Goal: Information Seeking & Learning: Check status

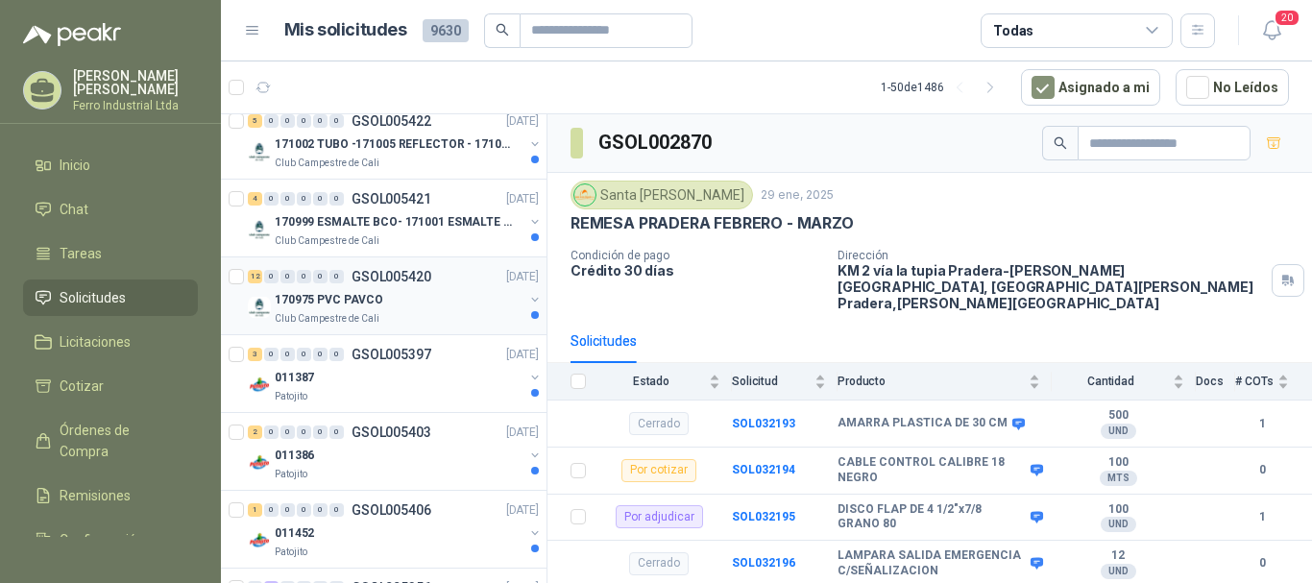
scroll to position [192, 0]
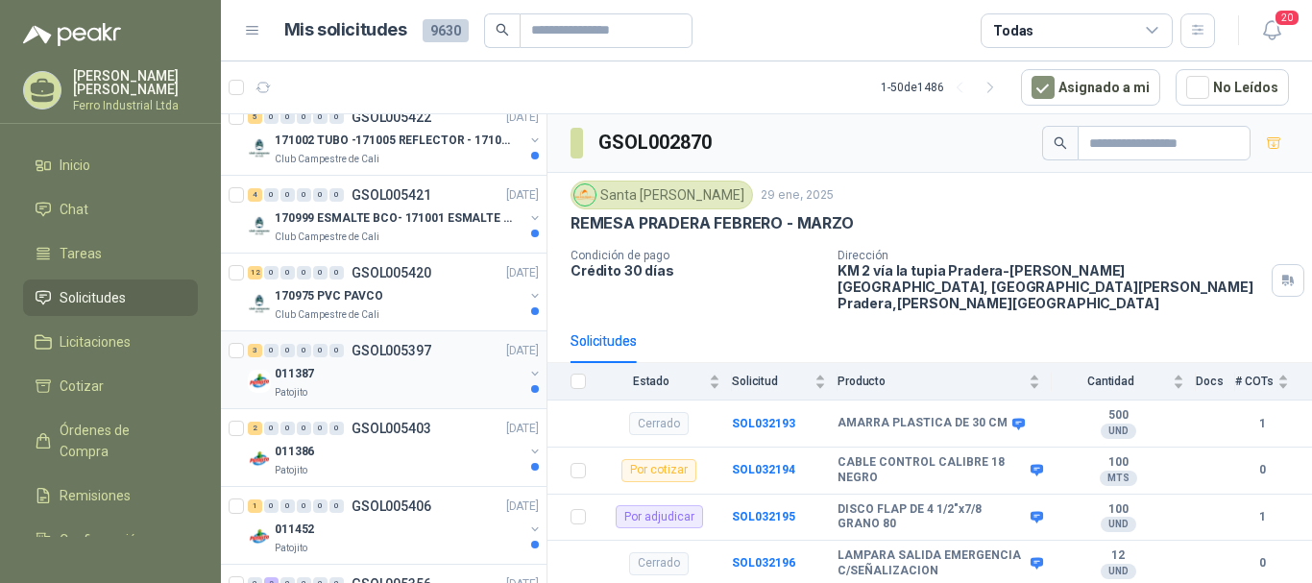
click at [373, 362] on div "011387" at bounding box center [399, 373] width 249 height 23
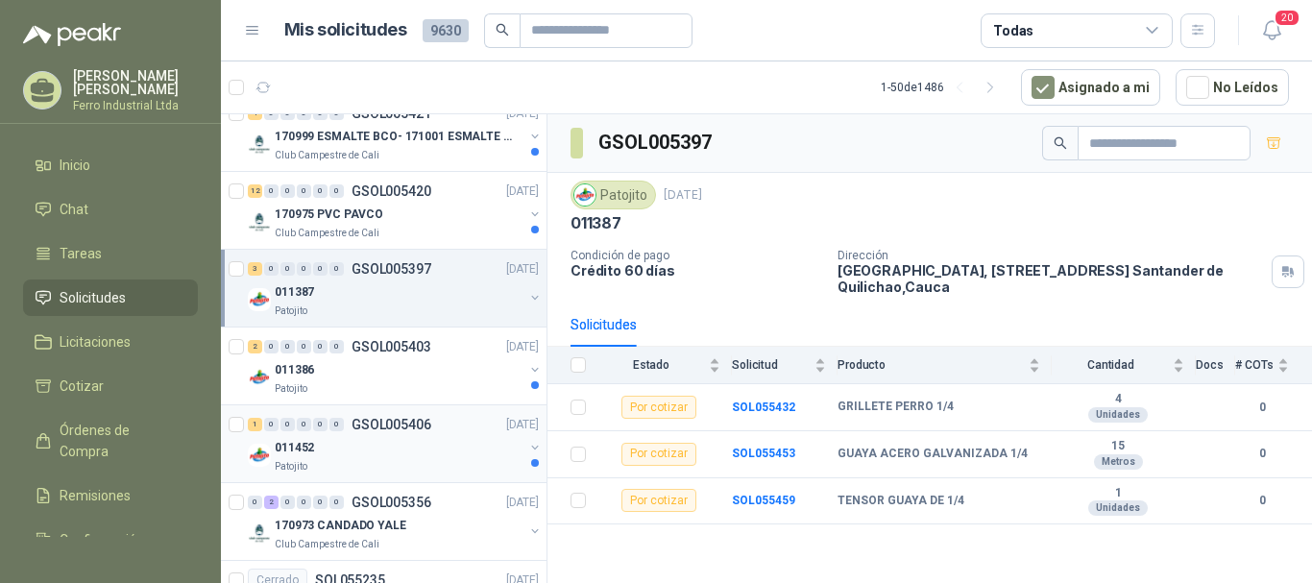
scroll to position [384, 0]
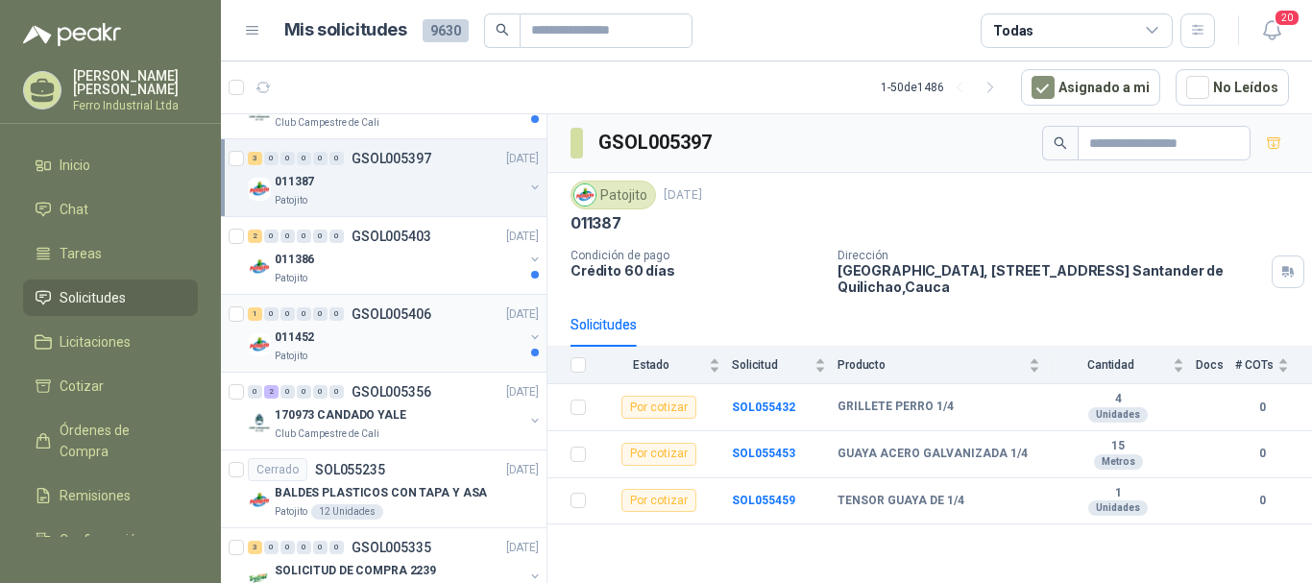
click at [427, 341] on div "011452" at bounding box center [399, 337] width 249 height 23
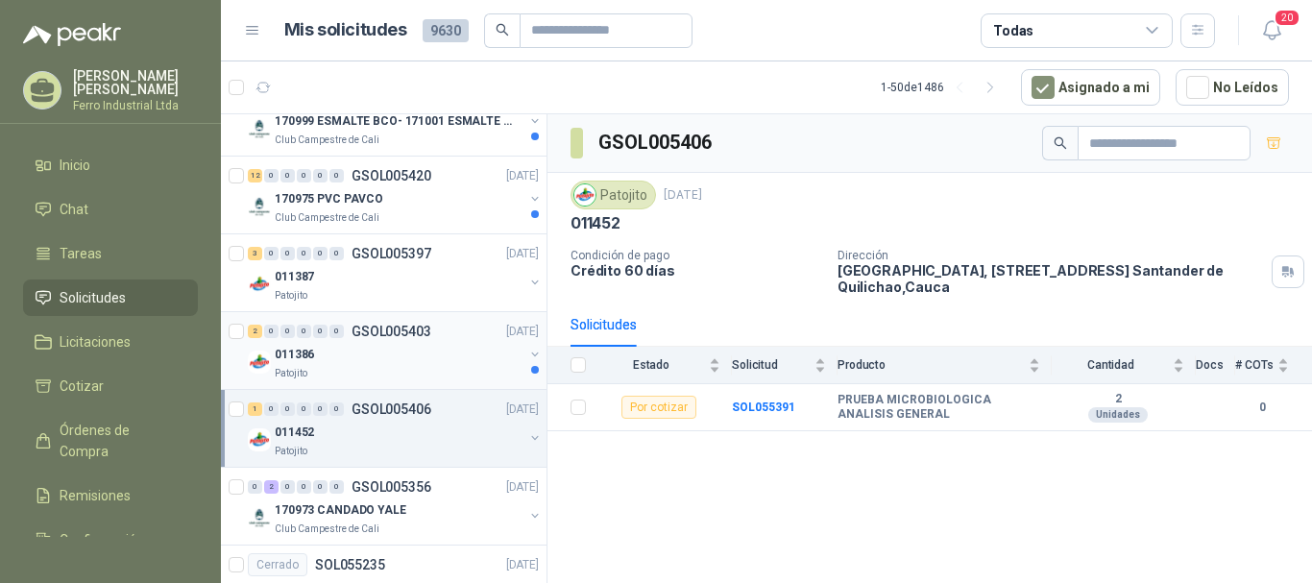
scroll to position [288, 0]
click at [356, 338] on p "GSOL005403" at bounding box center [392, 332] width 80 height 13
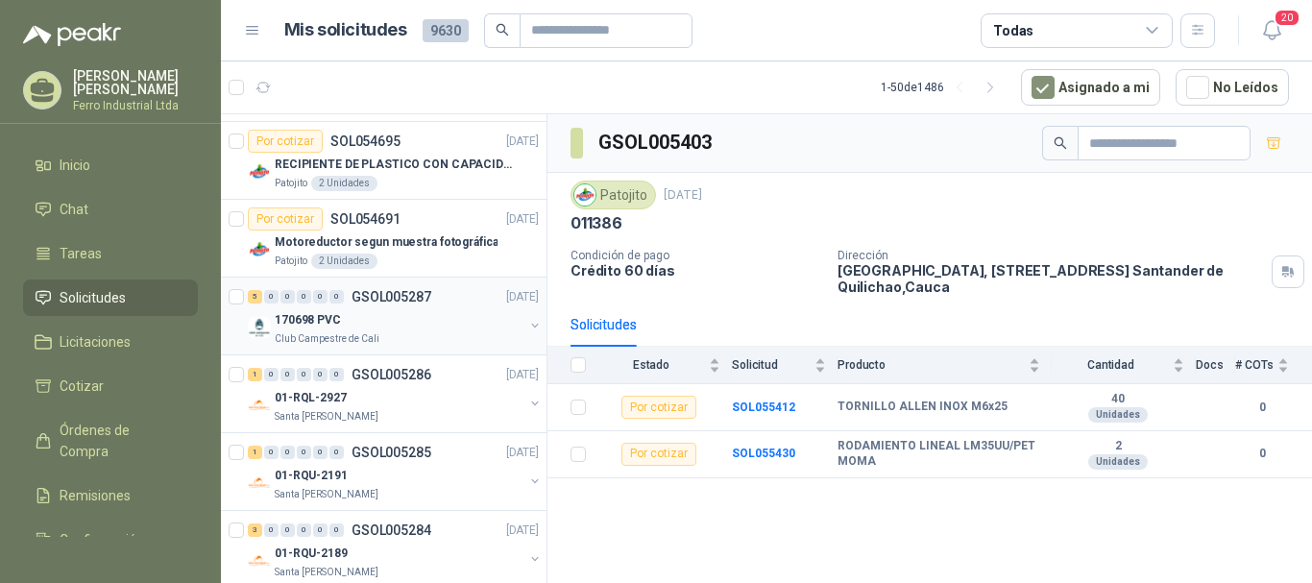
scroll to position [2017, 0]
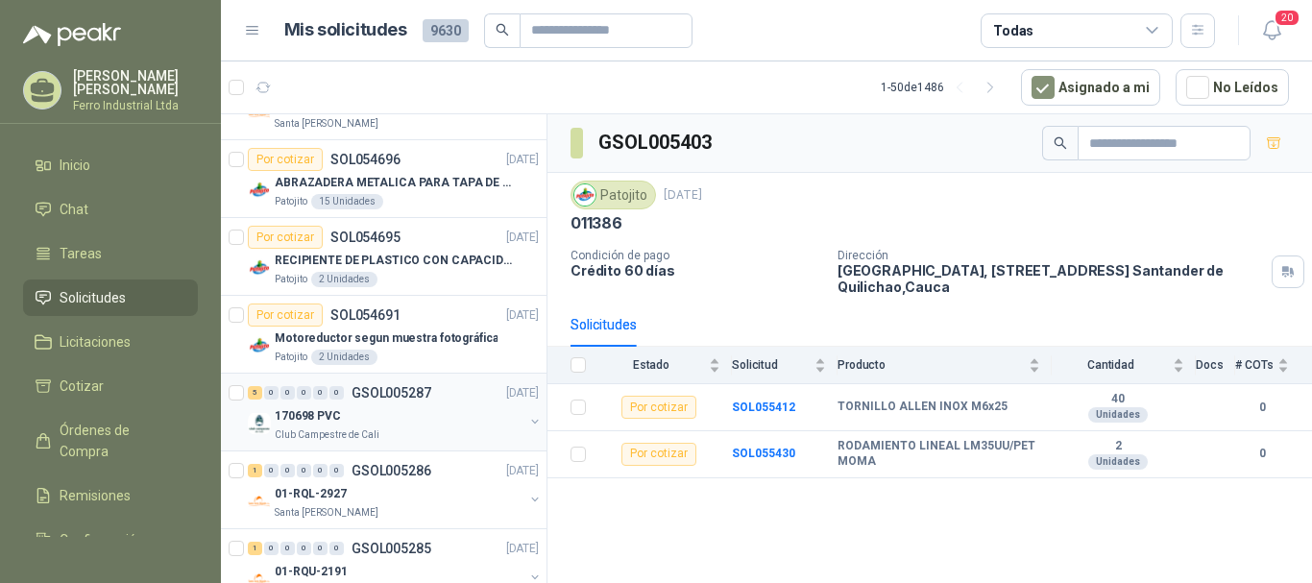
click at [420, 394] on p "GSOL005287" at bounding box center [392, 392] width 80 height 13
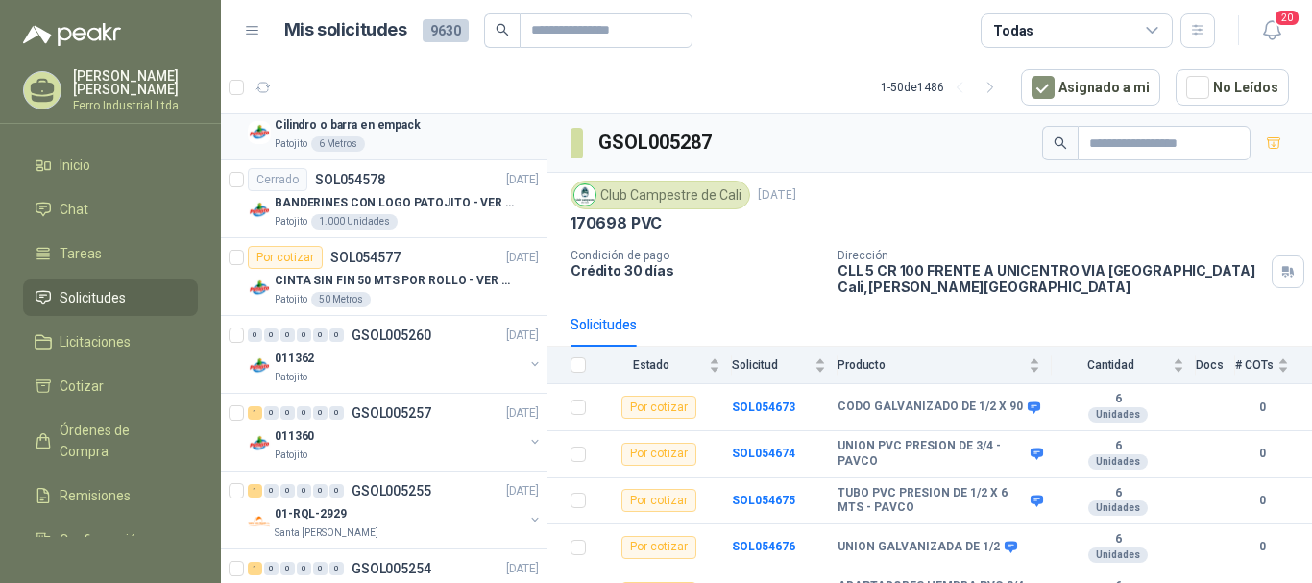
scroll to position [2786, 0]
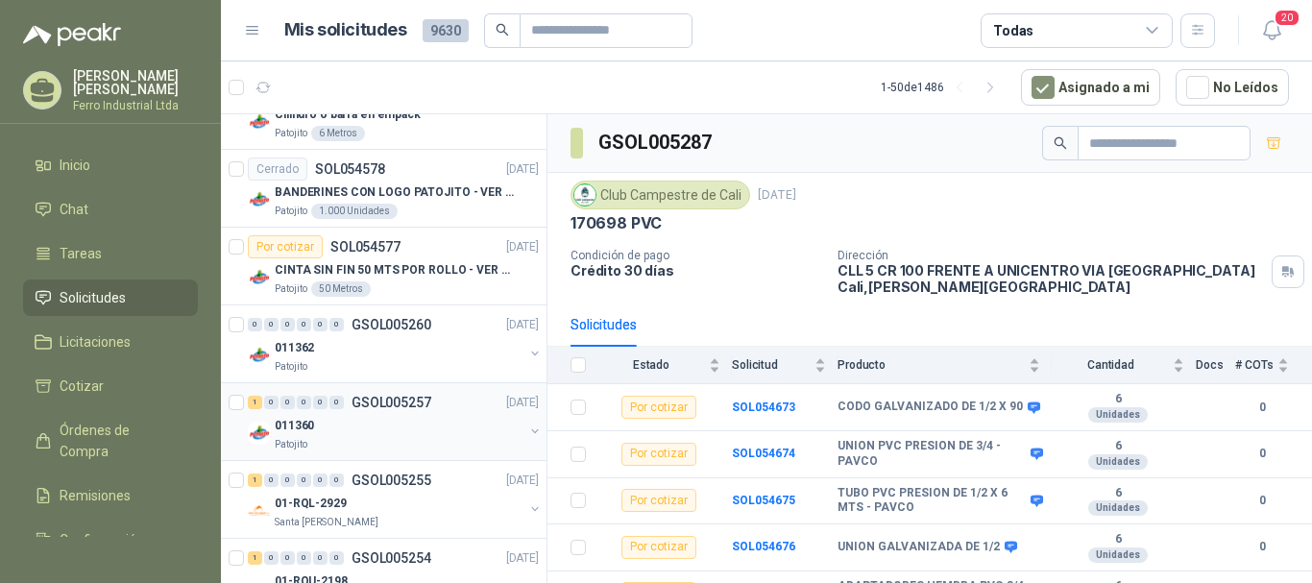
click at [397, 426] on div "011360" at bounding box center [399, 425] width 249 height 23
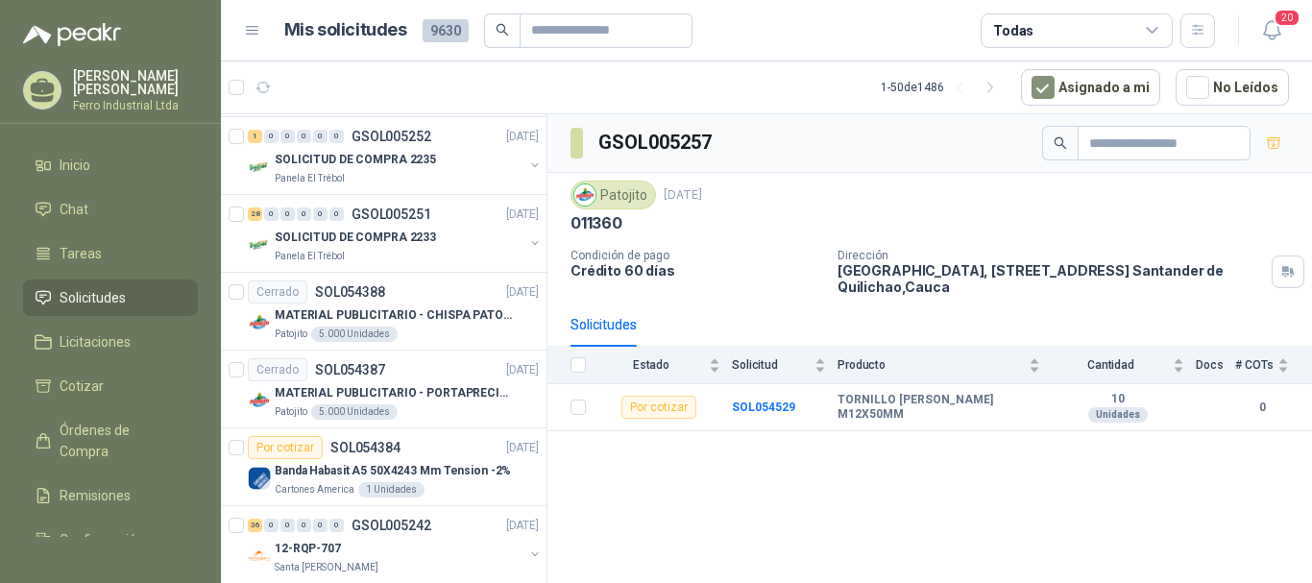
scroll to position [3345, 0]
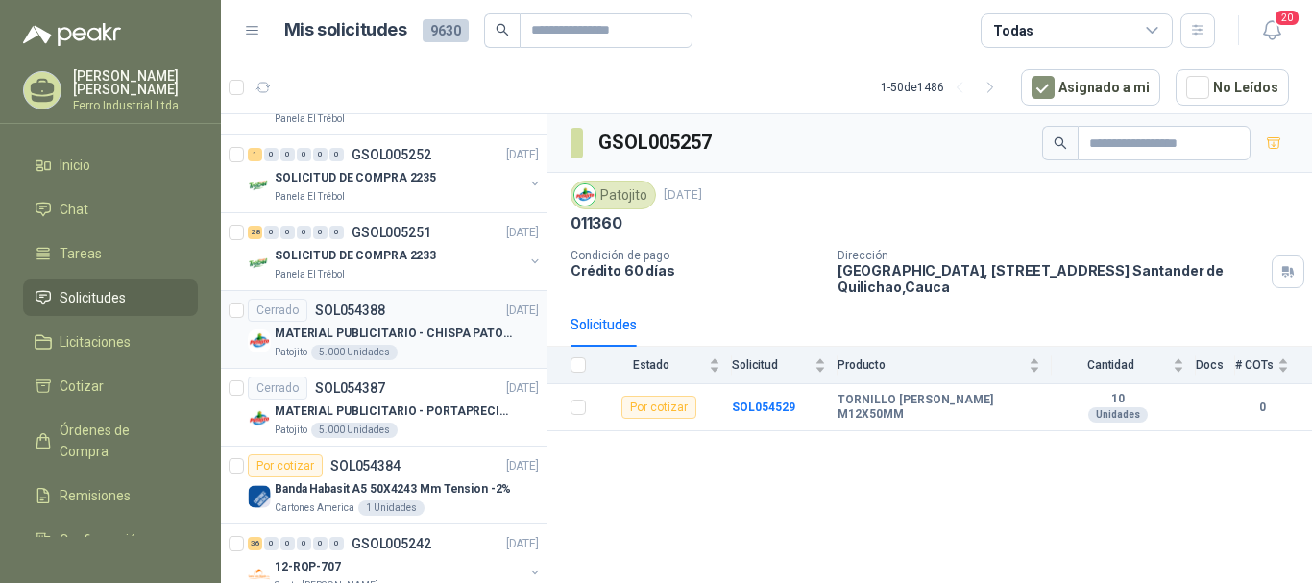
click at [410, 331] on p "MATERIAL PUBLICITARIO - CHISPA PATOJITO VER ADJUNTO" at bounding box center [394, 334] width 239 height 18
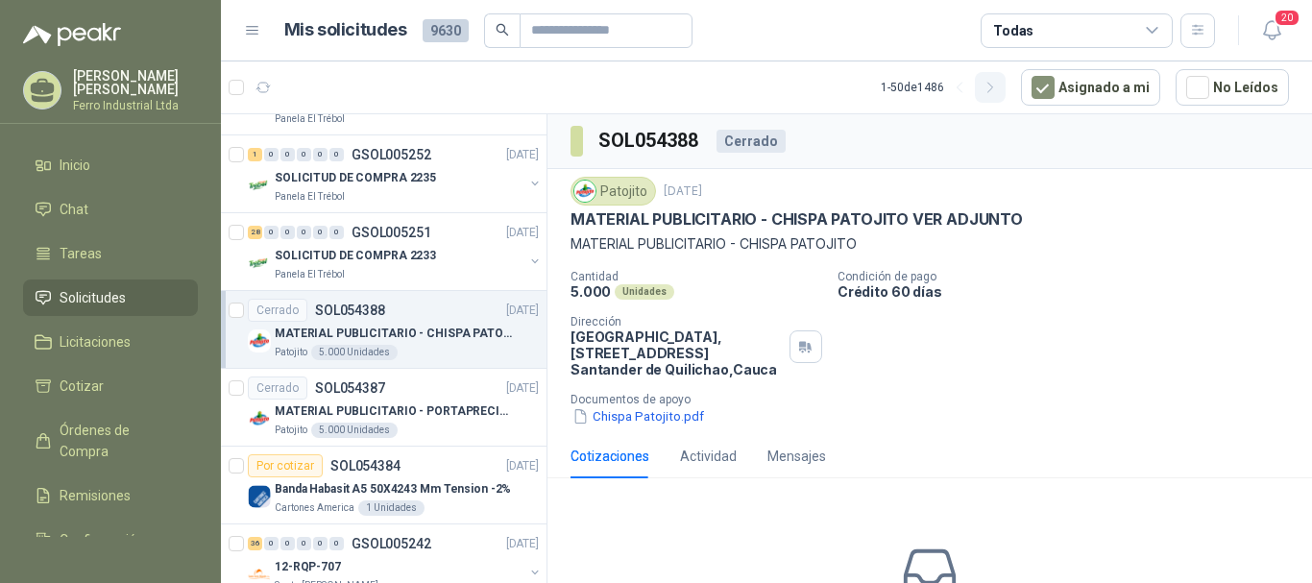
click at [1006, 86] on button "button" at bounding box center [990, 87] width 31 height 31
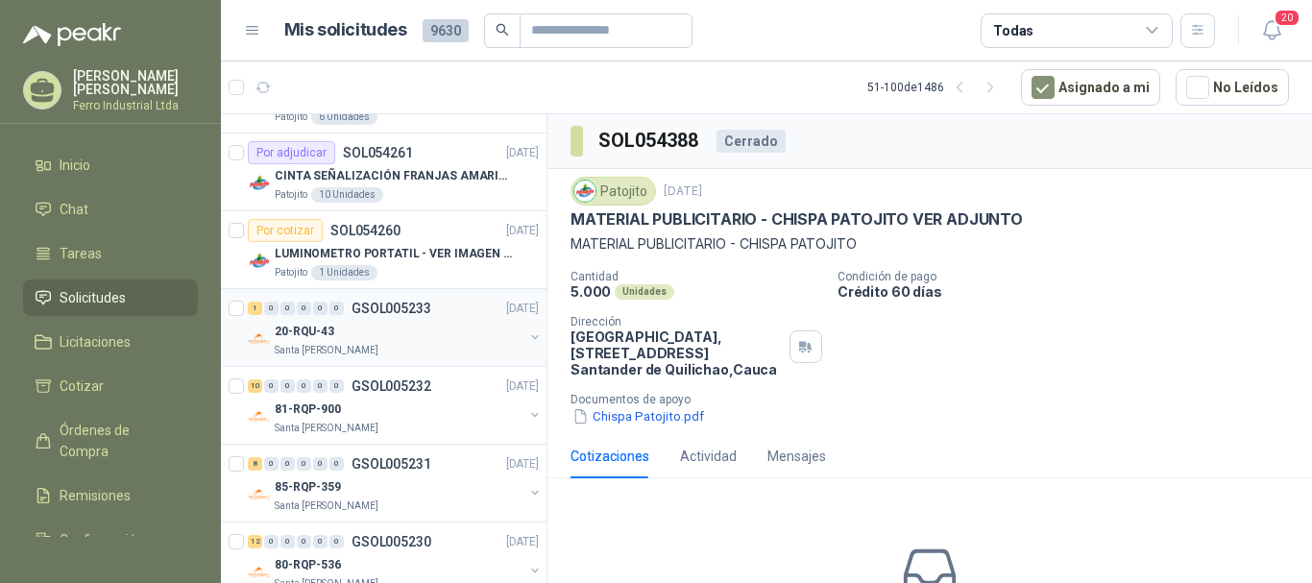
scroll to position [384, 0]
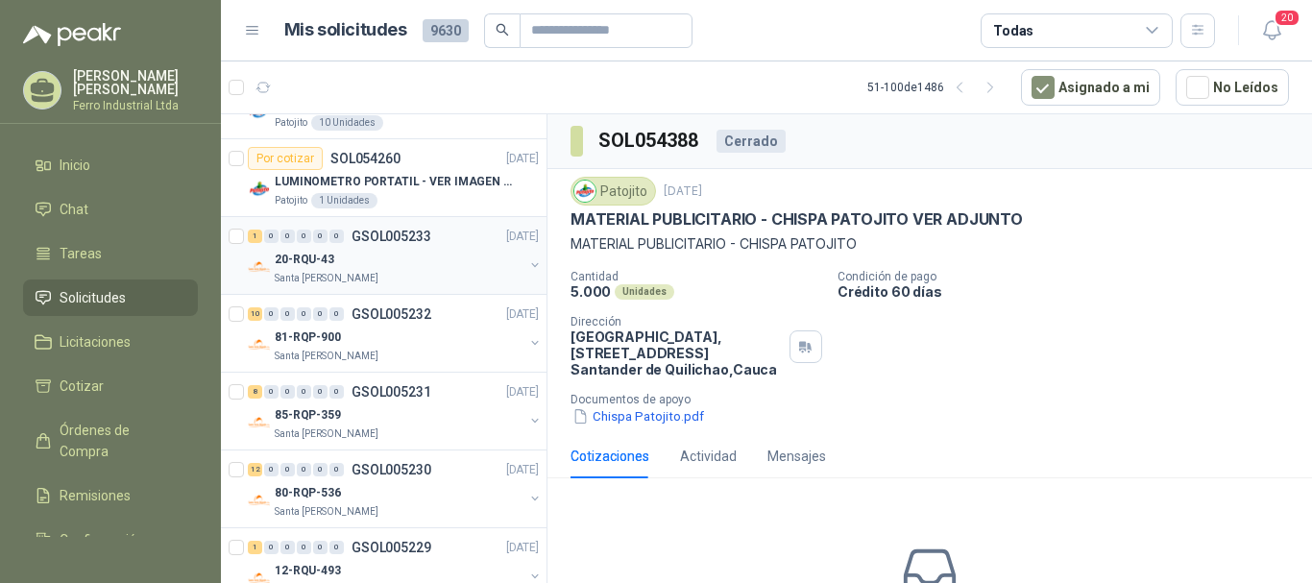
click at [405, 247] on div "1 0 0 0 0 0 GSOL005233 [DATE]" at bounding box center [395, 236] width 295 height 23
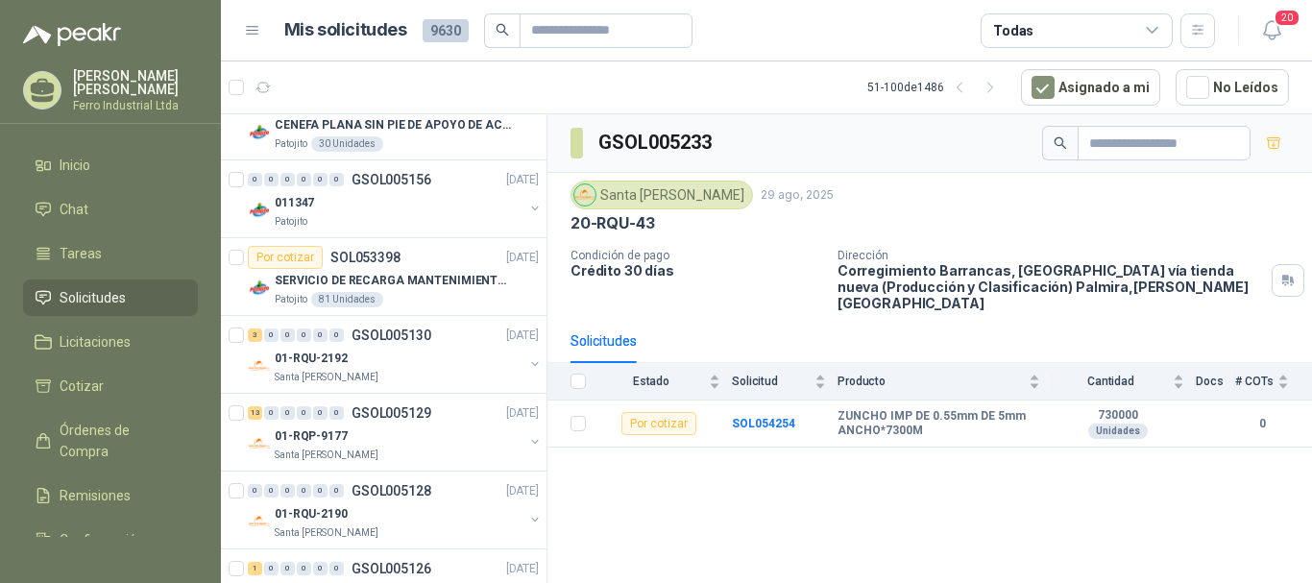
scroll to position [2497, 0]
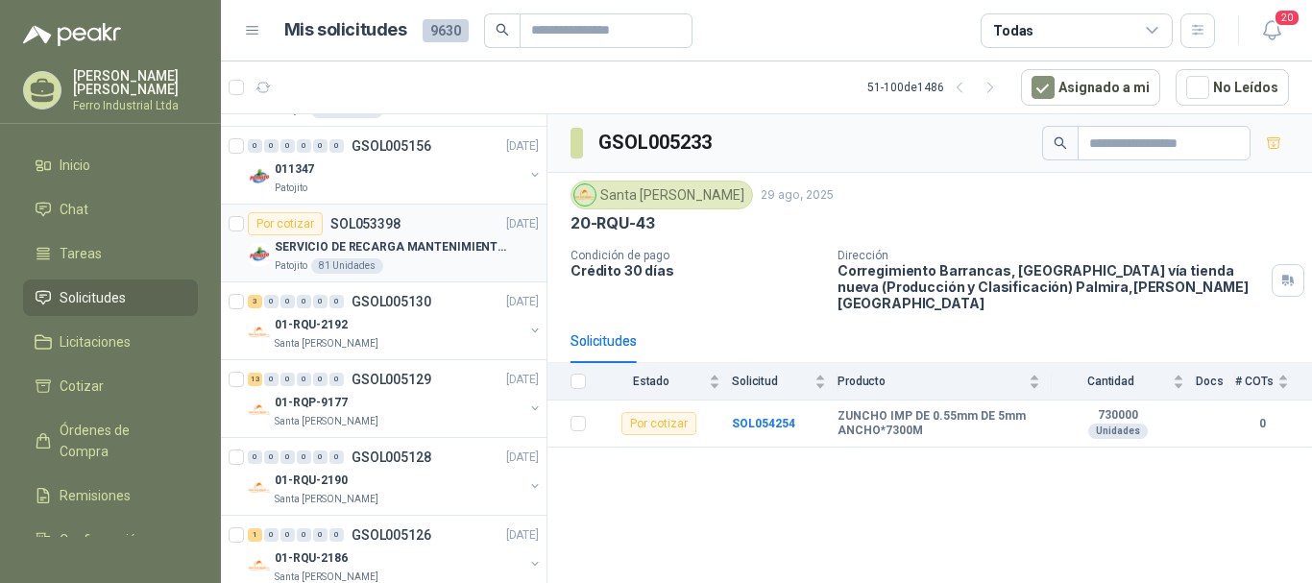
click at [407, 254] on p "SERVICIO DE RECARGA MANTENIMIENTO Y PRESTAMOS DE EXTINTORES" at bounding box center [394, 247] width 239 height 18
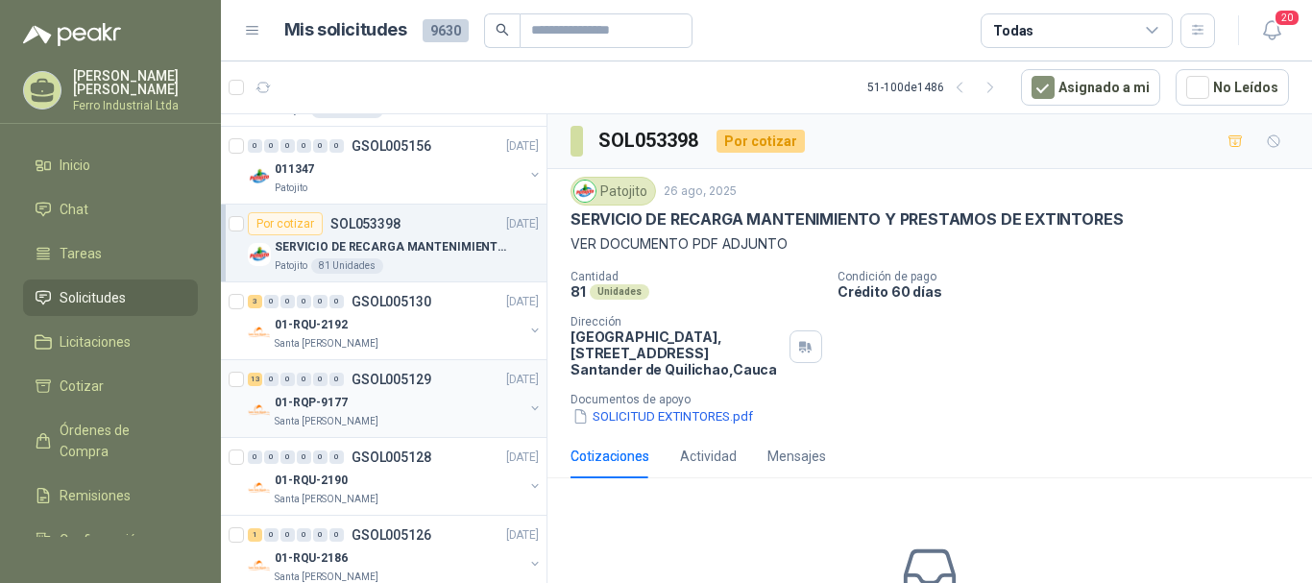
scroll to position [2593, 0]
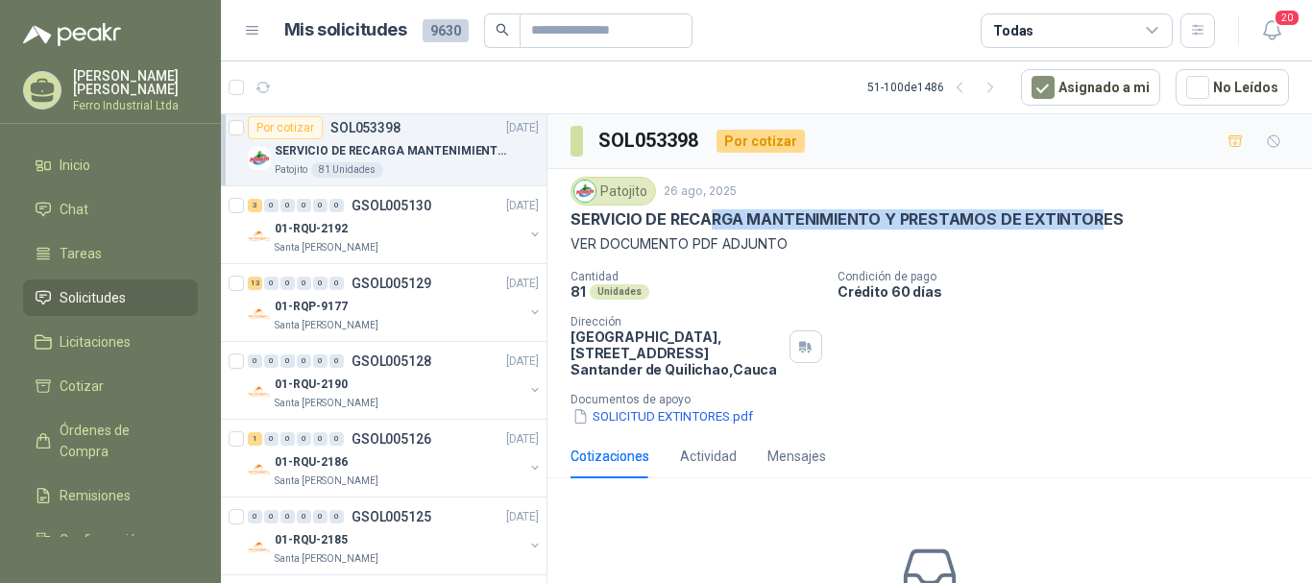
drag, startPoint x: 708, startPoint y: 222, endPoint x: 1094, endPoint y: 223, distance: 386.1
click at [1094, 223] on p "SERVICIO DE RECARGA MANTENIMIENTO Y PRESTAMOS DE EXTINTORES" at bounding box center [847, 219] width 552 height 20
click at [668, 416] on button "SOLICITUD EXTINTORES.pdf" at bounding box center [663, 416] width 184 height 20
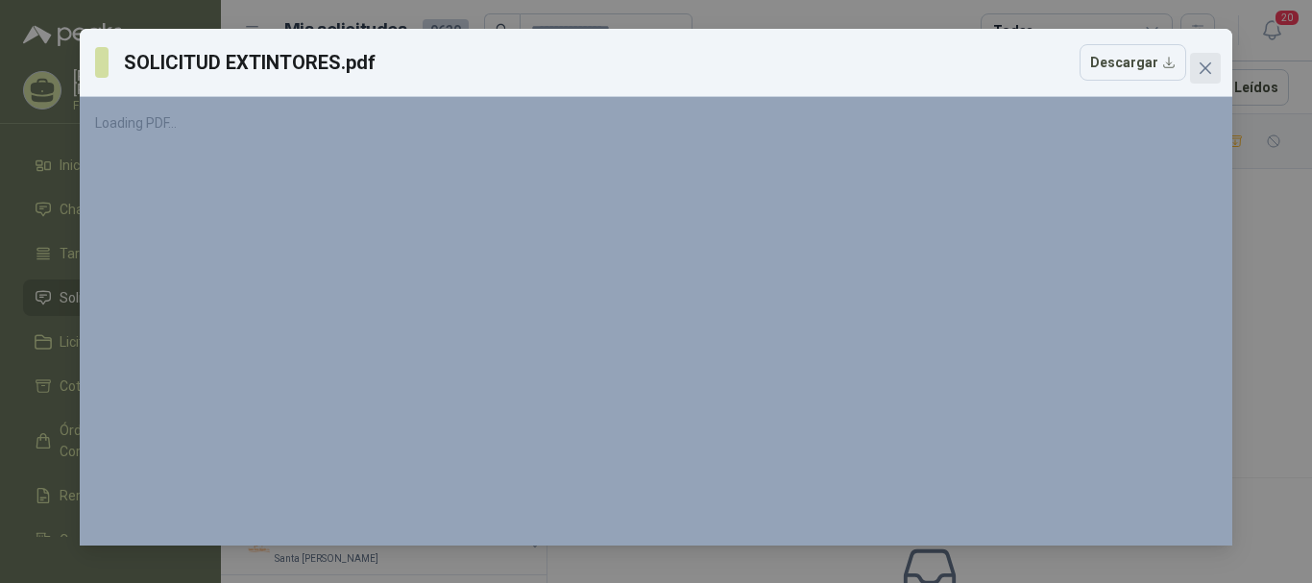
click at [1210, 61] on icon "close" at bounding box center [1205, 68] width 15 height 15
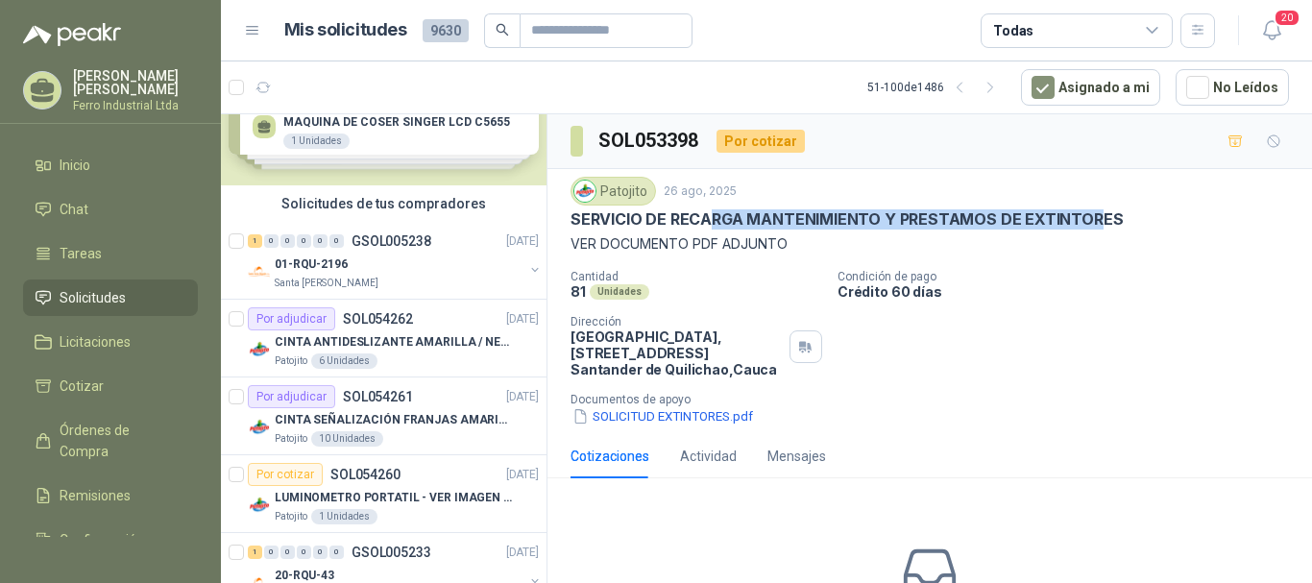
scroll to position [0, 0]
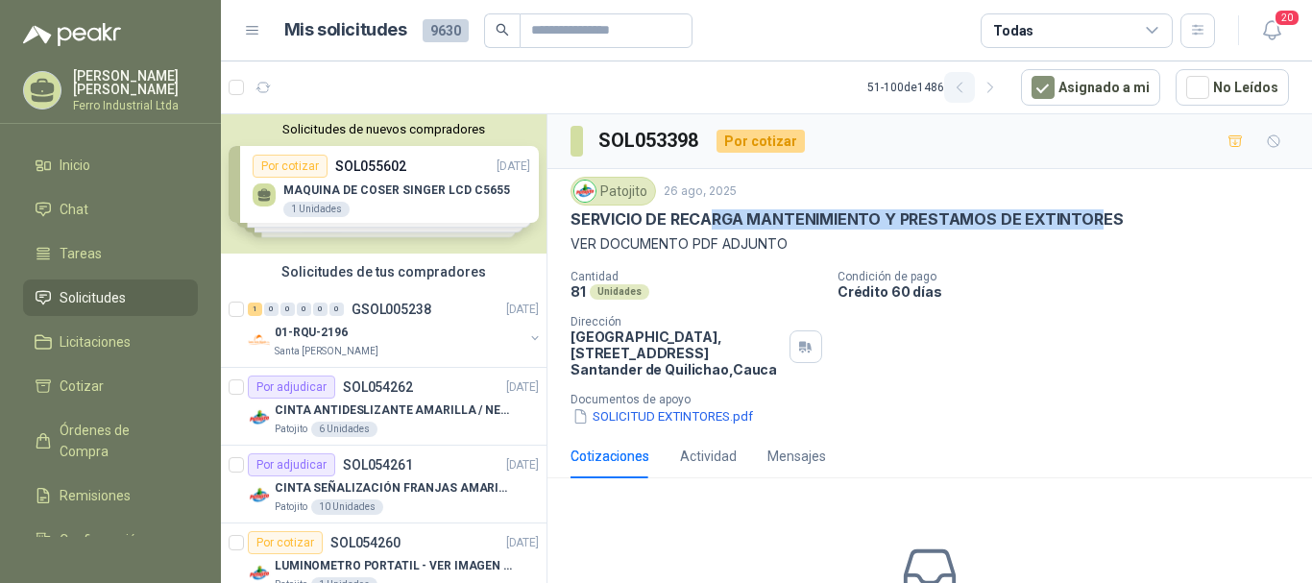
click at [961, 85] on icon "button" at bounding box center [959, 88] width 5 height 10
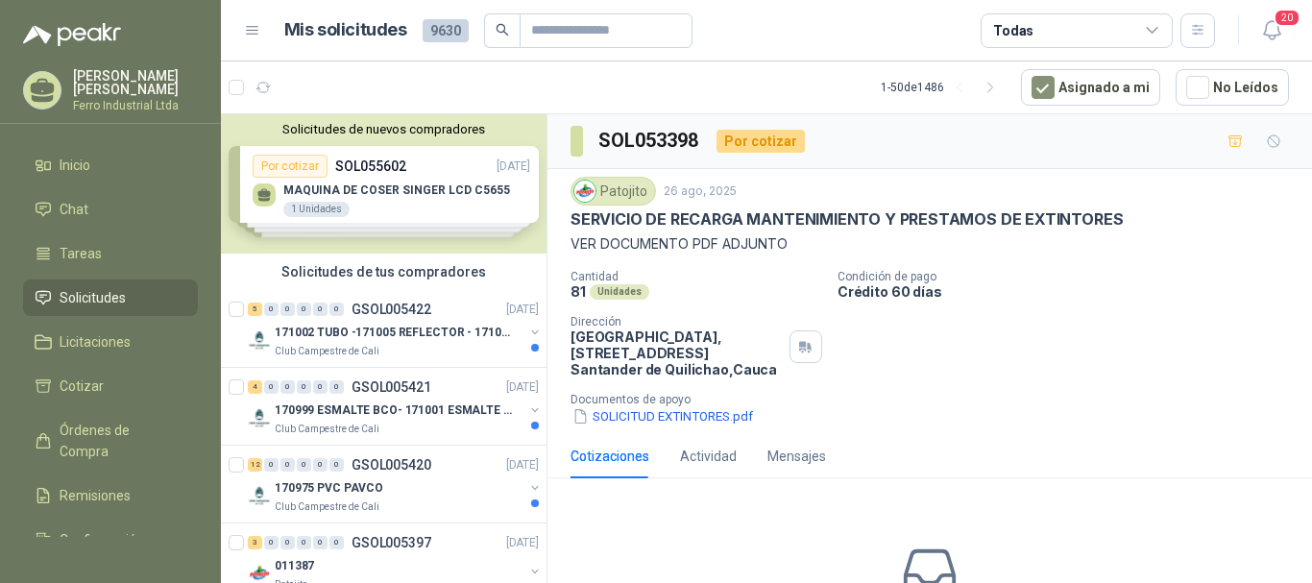
click at [404, 185] on div "Solicitudes de nuevos compradores Por cotizar SOL055602 [DATE] MAQUINA [PERSON_…" at bounding box center [384, 183] width 326 height 139
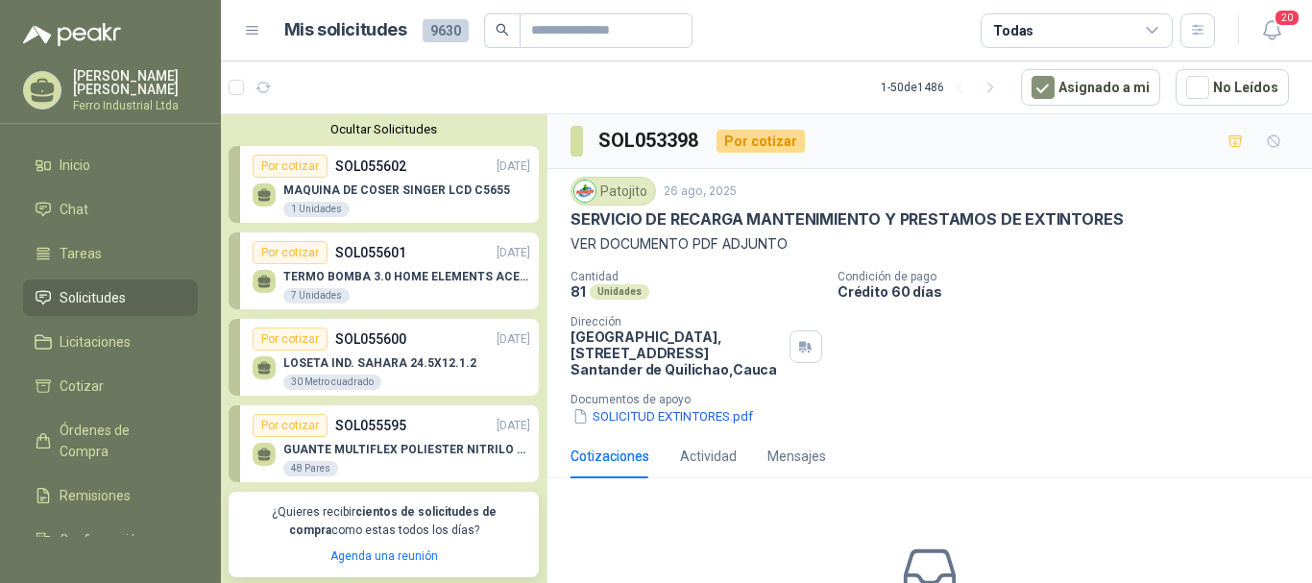
click at [407, 260] on div "Por cotizar SOL055601 [DATE]" at bounding box center [392, 252] width 278 height 23
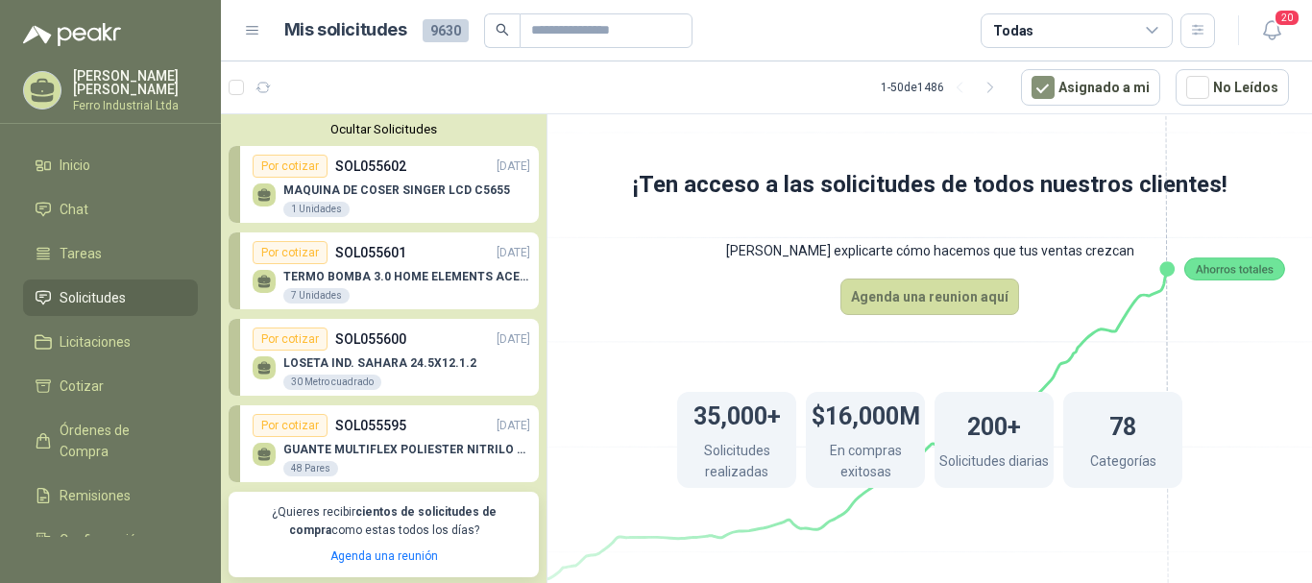
click at [393, 268] on div "TERMO BOMBA 3.0 HOME ELEMENTS ACERO INOX 7 Unidades" at bounding box center [392, 284] width 278 height 40
click at [445, 356] on div "LOSETA IND. SAHARA 24.5X12.1.2 30 Metro cuadrado" at bounding box center [392, 371] width 278 height 40
click at [427, 445] on p "GUANTE MULTIFLEX POLIESTER NITRILO TALLA 10" at bounding box center [406, 449] width 247 height 13
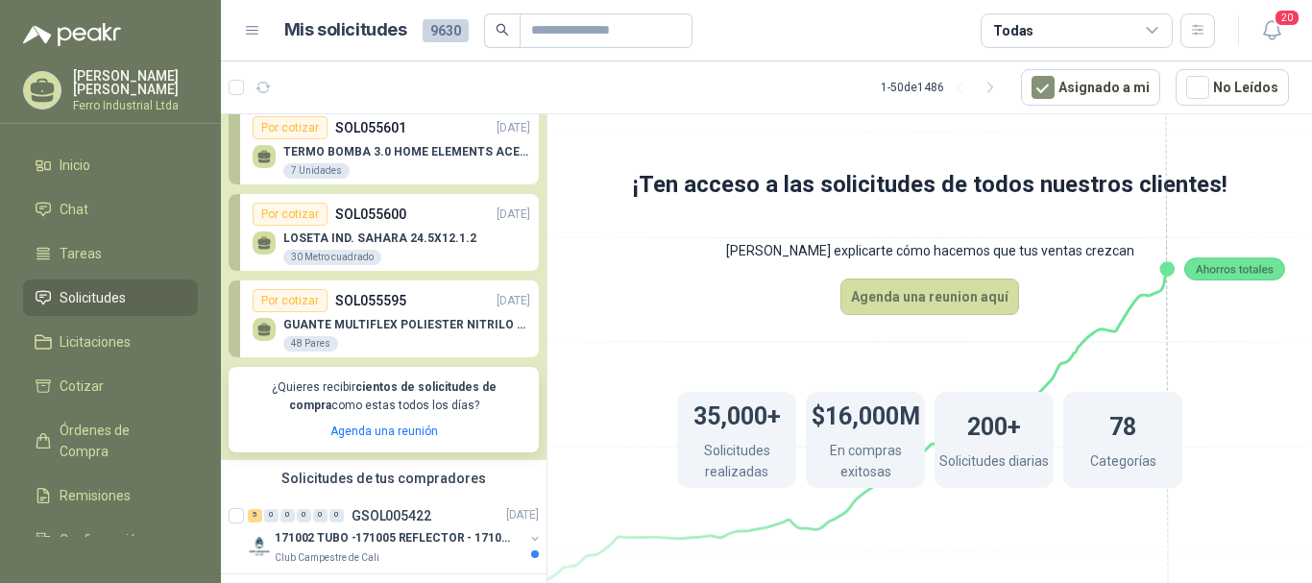
scroll to position [96, 0]
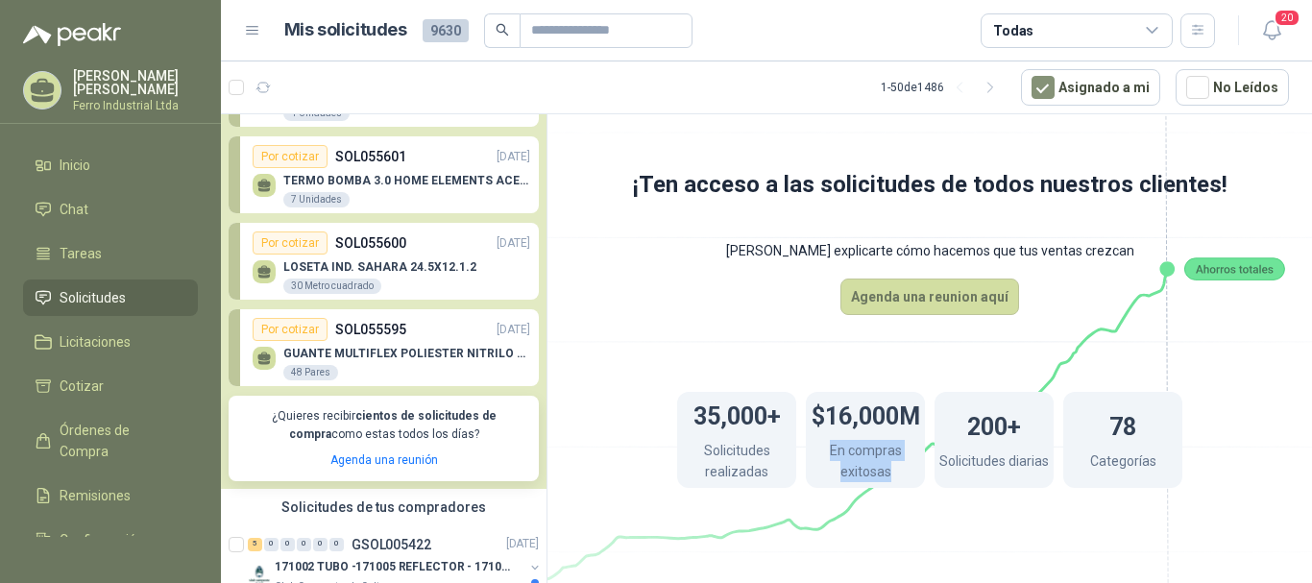
drag, startPoint x: 829, startPoint y: 451, endPoint x: 895, endPoint y: 485, distance: 74.3
click at [895, 485] on p "En compras exitosas" at bounding box center [865, 463] width 119 height 47
click at [931, 497] on div "35,000+ Solicitudes realizadas $16,000M En compras exitosas 200+ Solicitudes di…" at bounding box center [929, 440] width 659 height 250
click at [375, 350] on p "GUANTE MULTIFLEX POLIESTER NITRILO TALLA 10" at bounding box center [406, 353] width 247 height 13
click at [376, 346] on div "GUANTE MULTIFLEX POLIESTER NITRILO TALLA 10 48 Pares" at bounding box center [392, 361] width 278 height 40
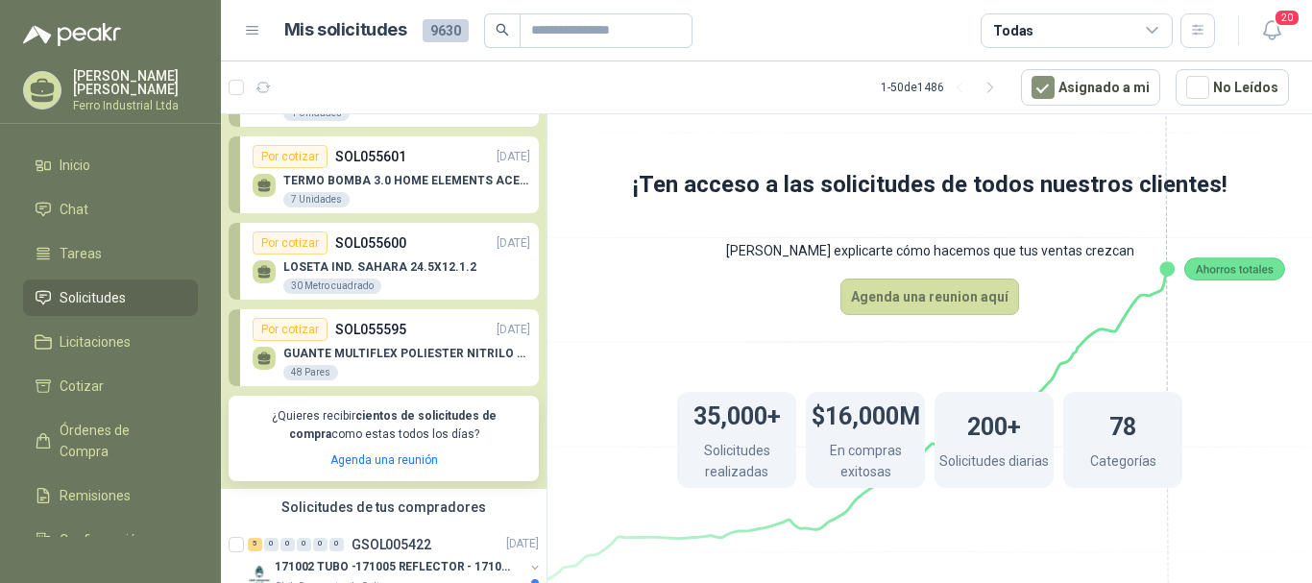
click at [419, 256] on div "LOSETA IND. SAHARA 24.5X12.1.2 30 Metro cuadrado" at bounding box center [392, 275] width 278 height 40
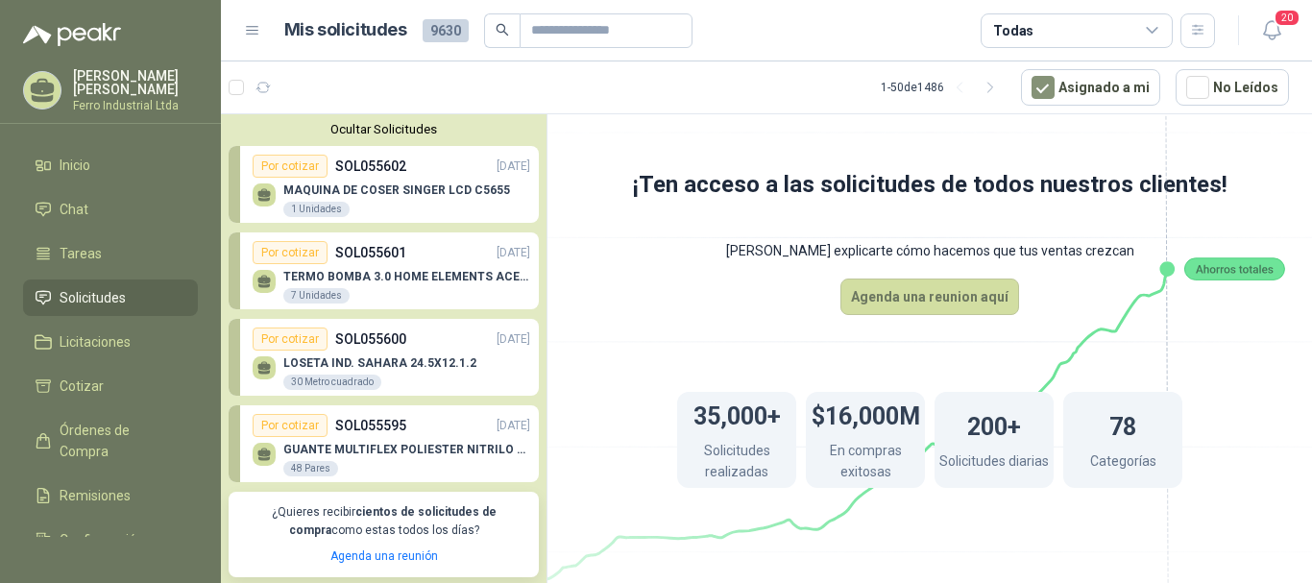
click at [445, 263] on div "Por cotizar SOL055601 [DATE]" at bounding box center [392, 252] width 278 height 23
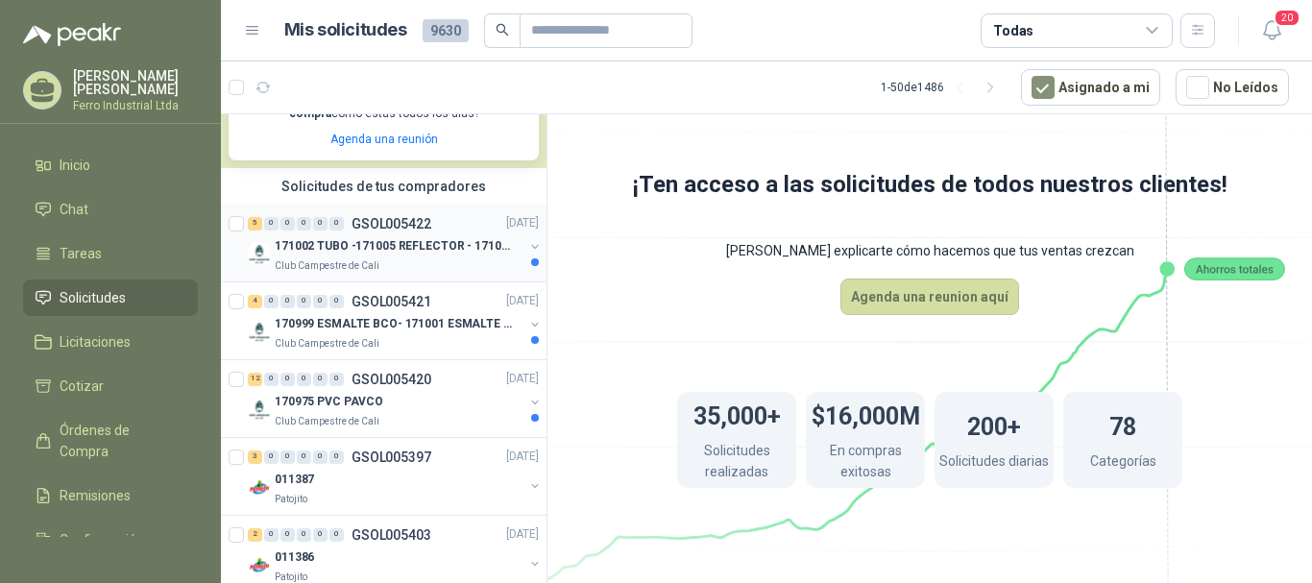
scroll to position [480, 0]
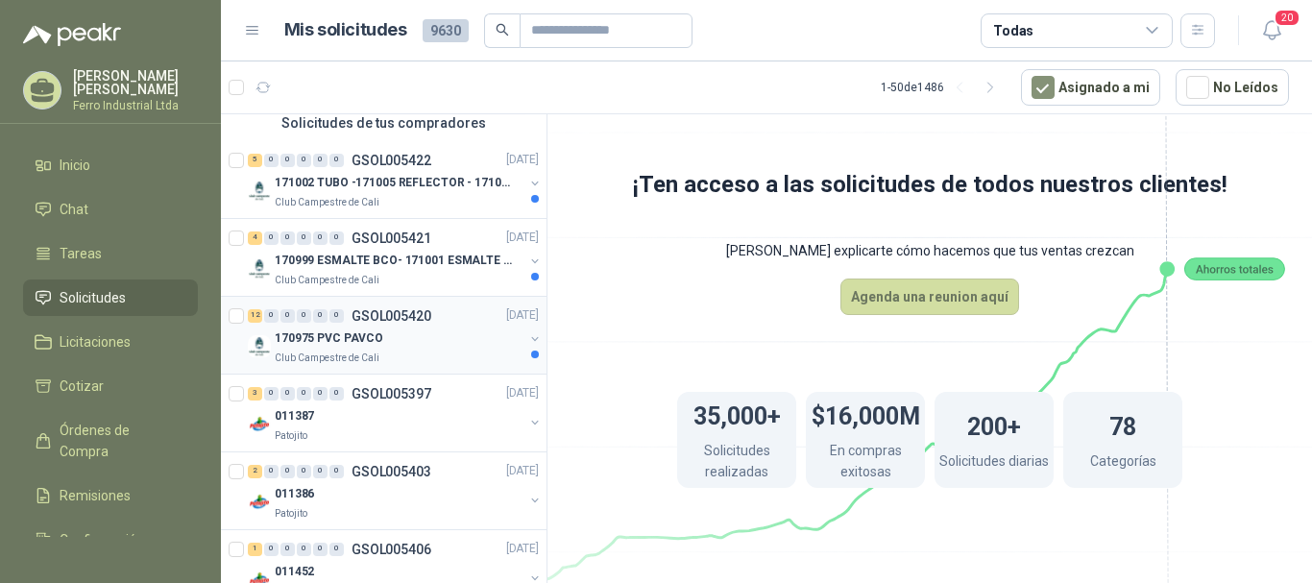
click at [426, 335] on div "170975 PVC PAVCO" at bounding box center [399, 339] width 249 height 23
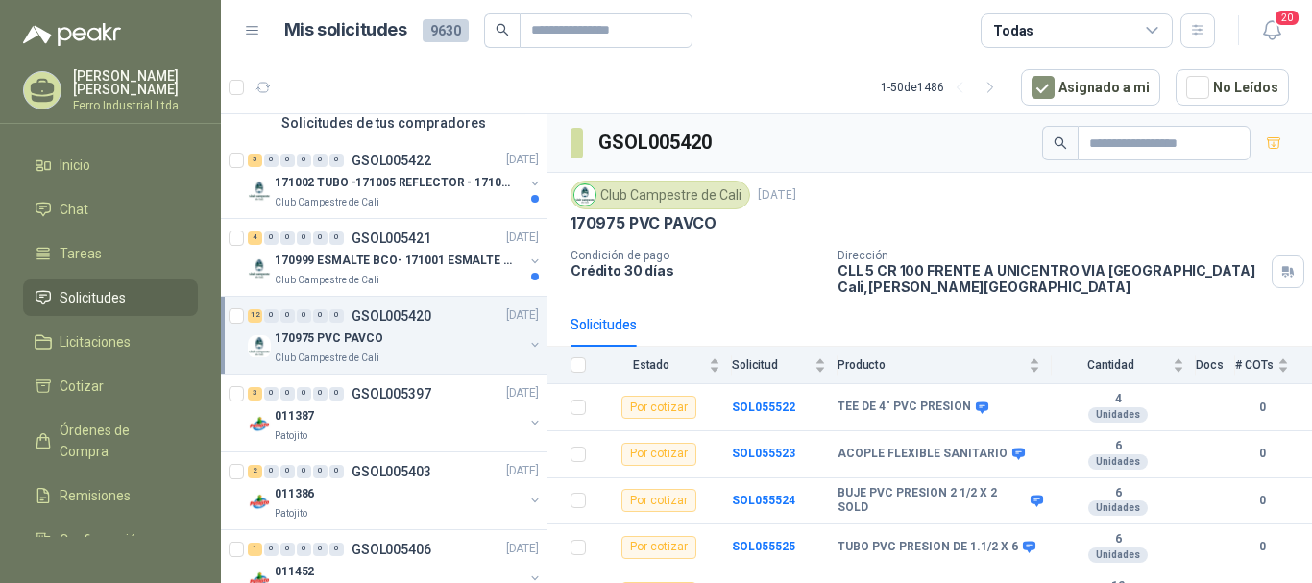
scroll to position [384, 0]
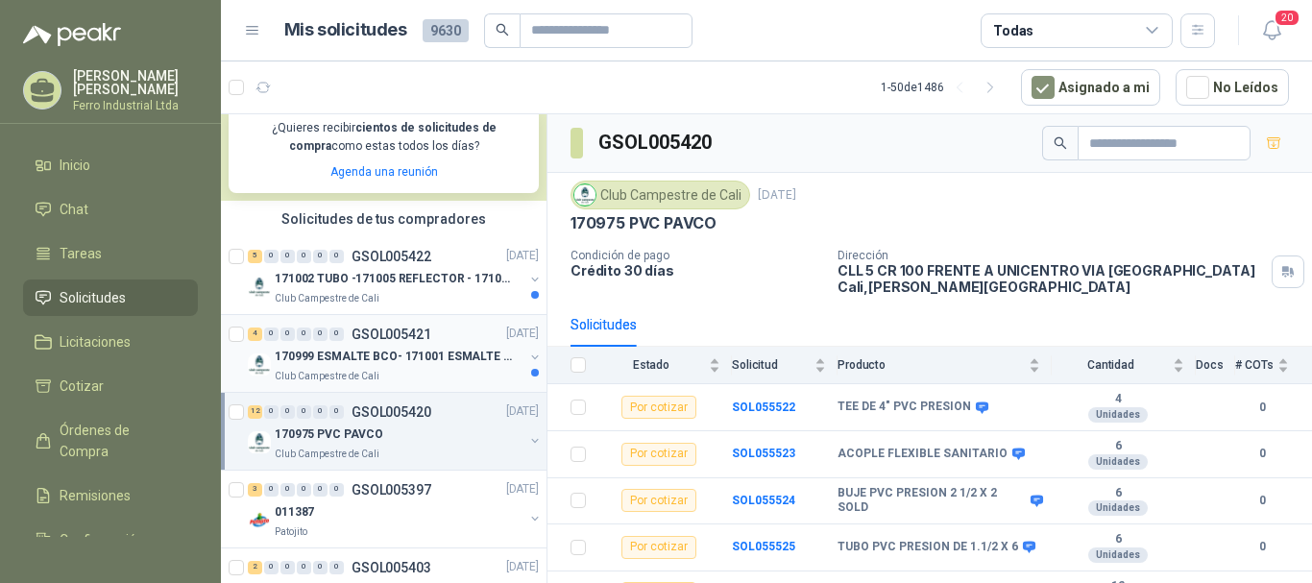
click at [368, 357] on p "170999 ESMALTE BCO- 171001 ESMALTE GRIS" at bounding box center [394, 357] width 239 height 18
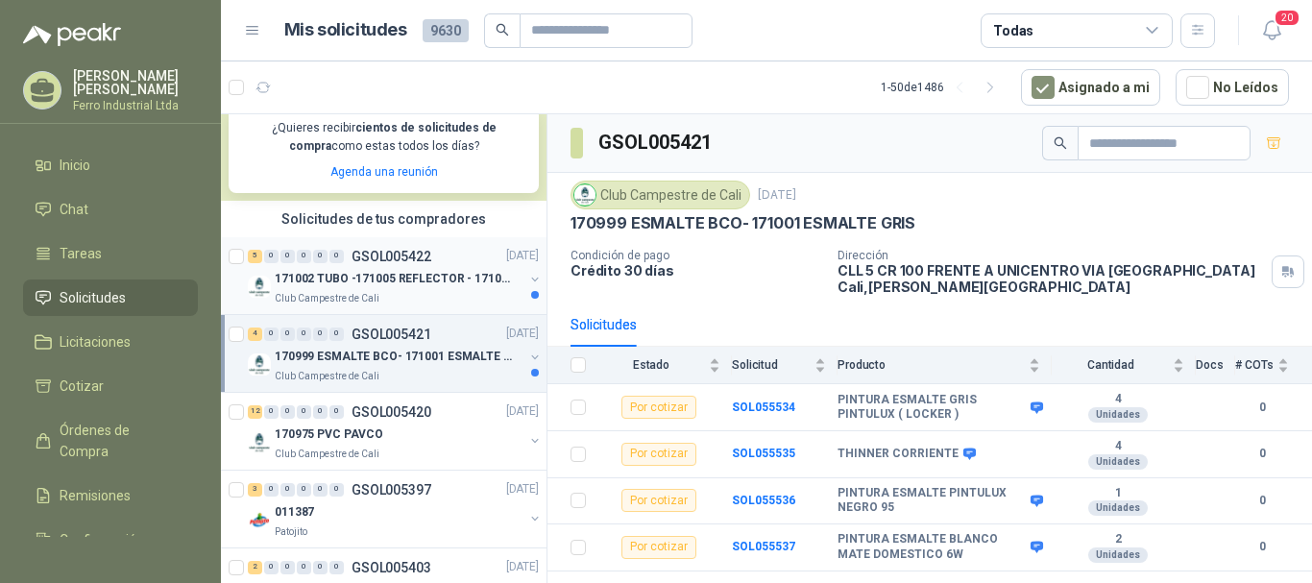
click at [403, 275] on p "171002 TUBO -171005 REFLECTOR - 171007 PANEL" at bounding box center [394, 279] width 239 height 18
